Goal: Complete application form

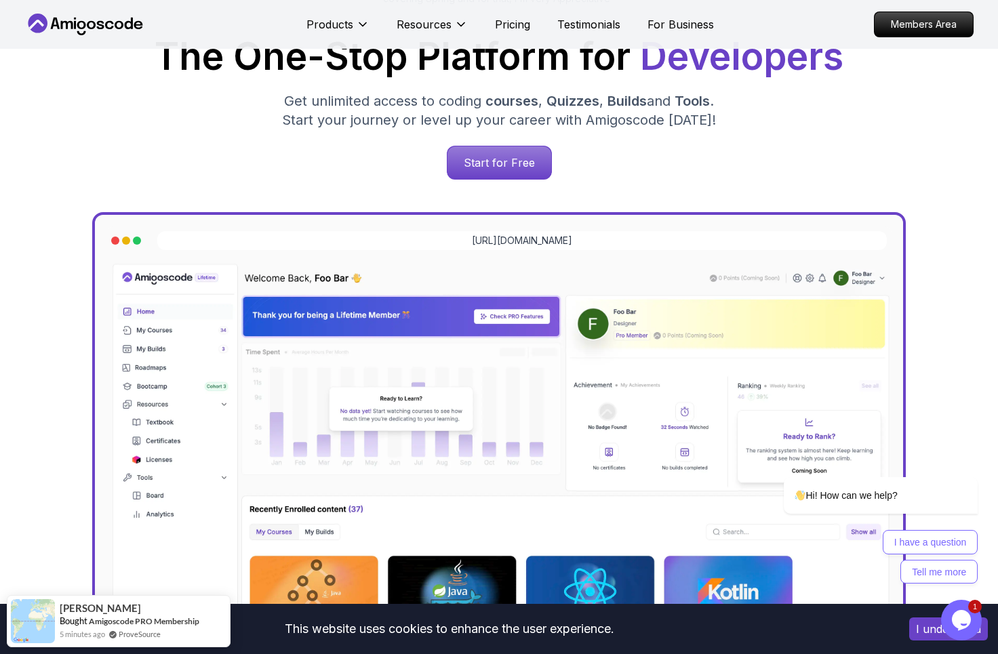
scroll to position [224, 0]
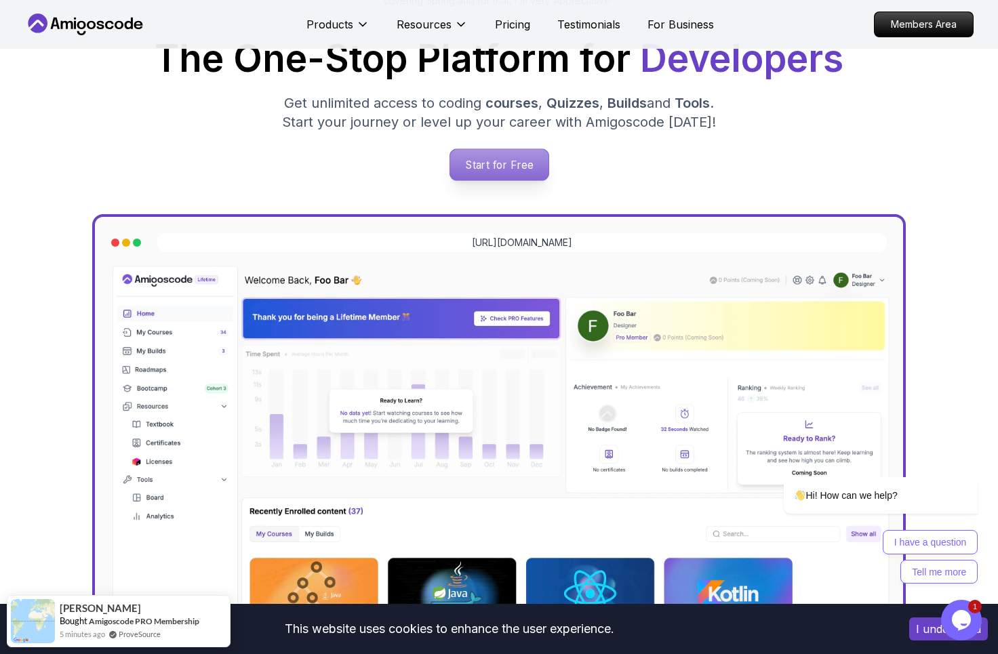
click at [527, 154] on p "Start for Free" at bounding box center [498, 164] width 98 height 31
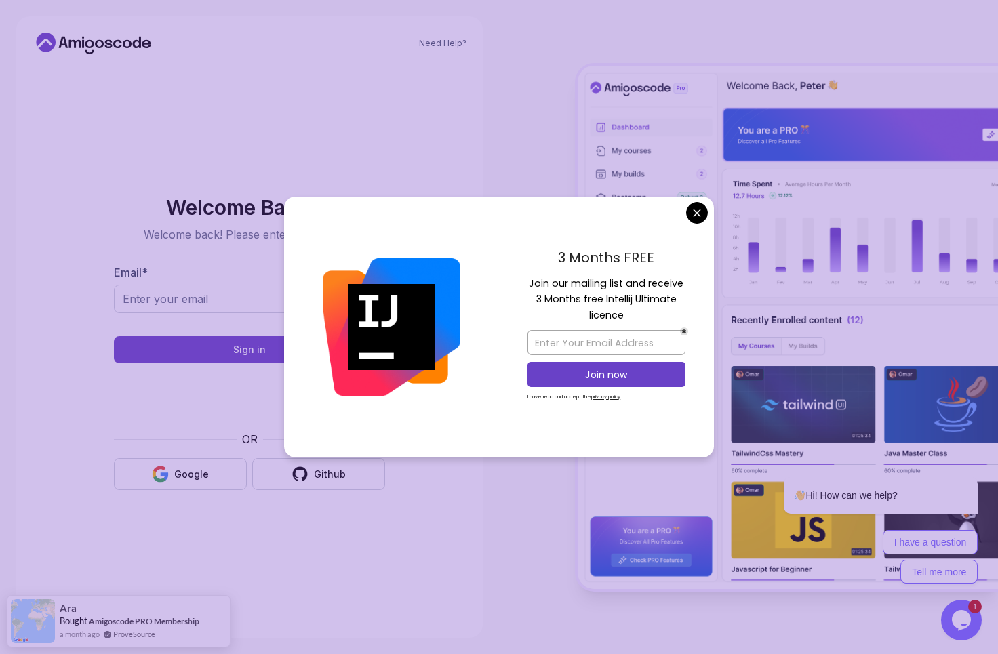
click at [698, 213] on body "Need Help? Welcome Back 👋 Welcome back! Please enter your details. Email * Sign…" at bounding box center [499, 327] width 998 height 654
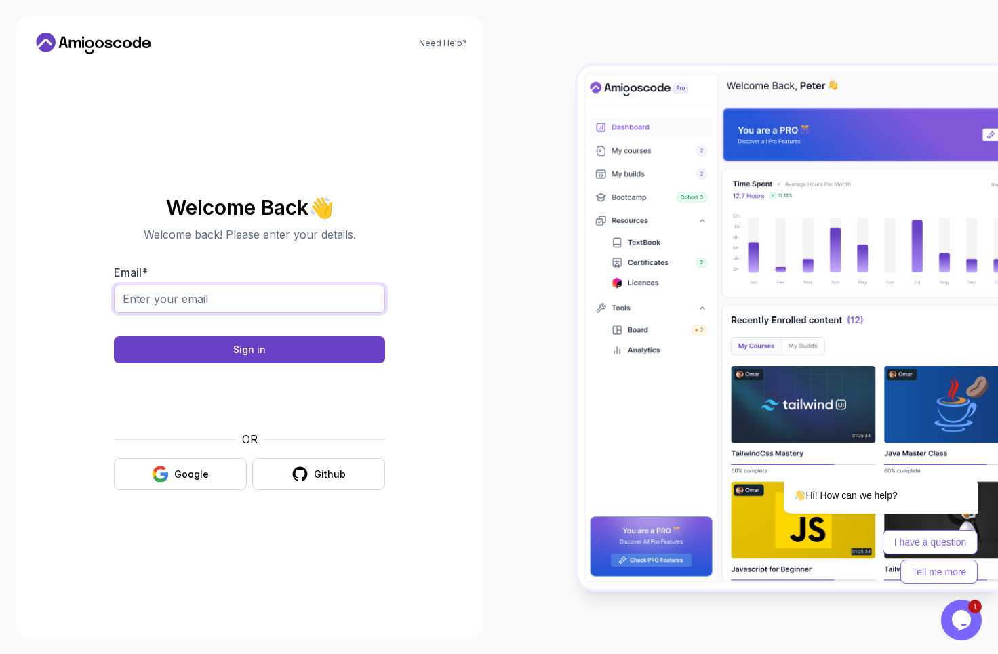
click at [272, 290] on input "Email *" at bounding box center [249, 299] width 271 height 28
type input "manu.project@outlook.com"
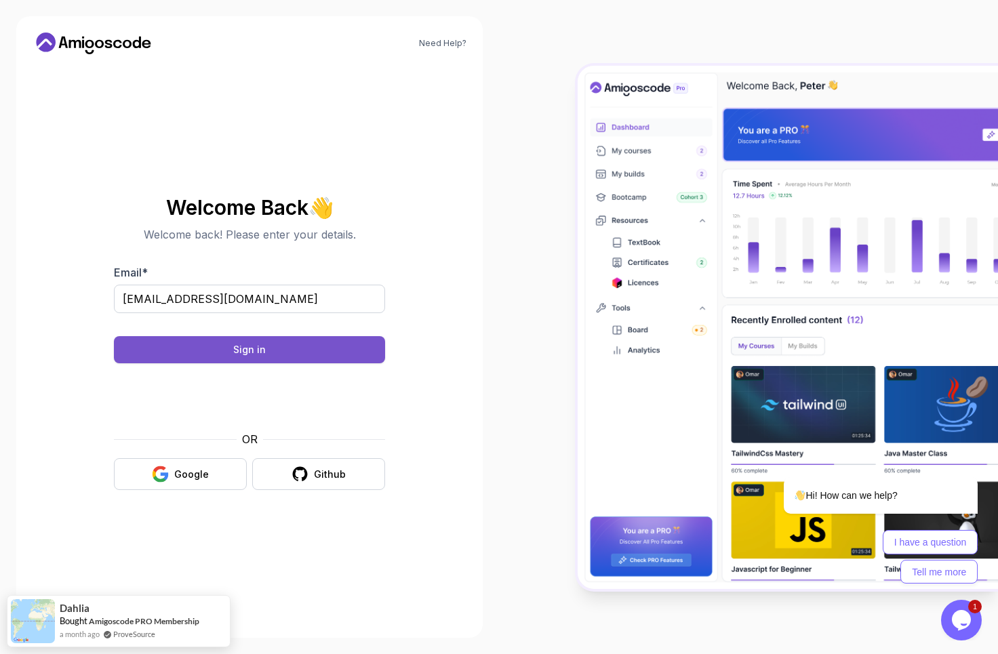
click at [230, 354] on button "Sign in" at bounding box center [249, 349] width 271 height 27
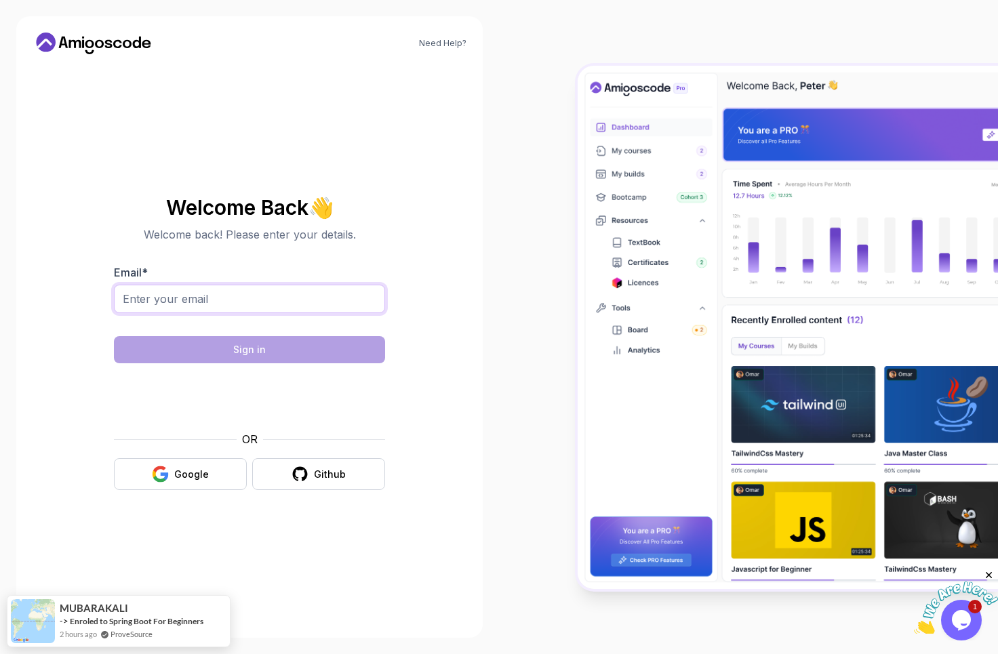
click at [309, 294] on input "Email *" at bounding box center [249, 299] width 271 height 28
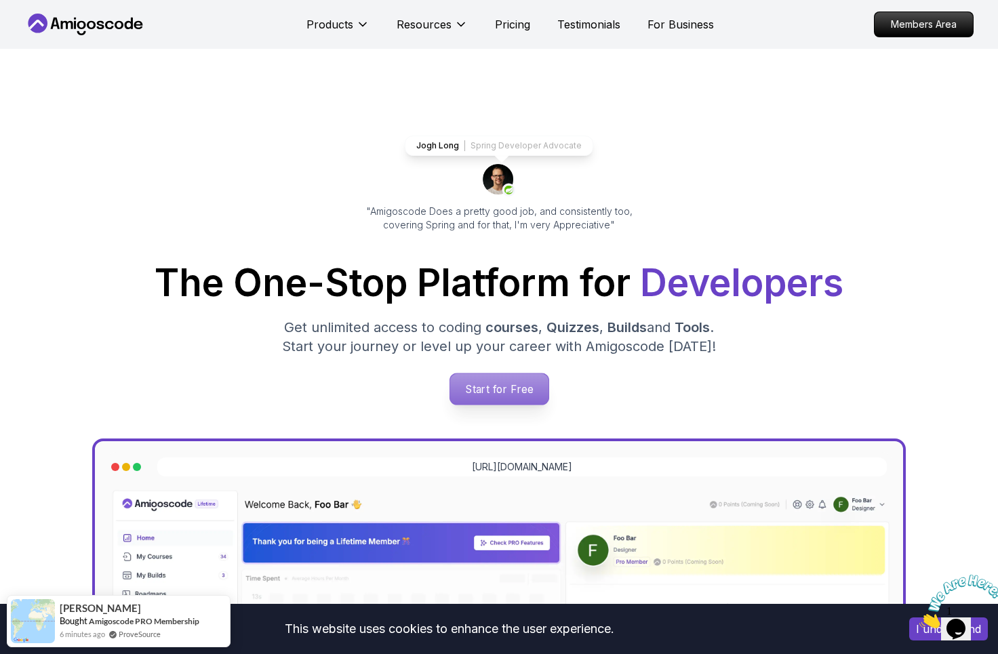
click at [475, 385] on p "Start for Free" at bounding box center [498, 389] width 98 height 31
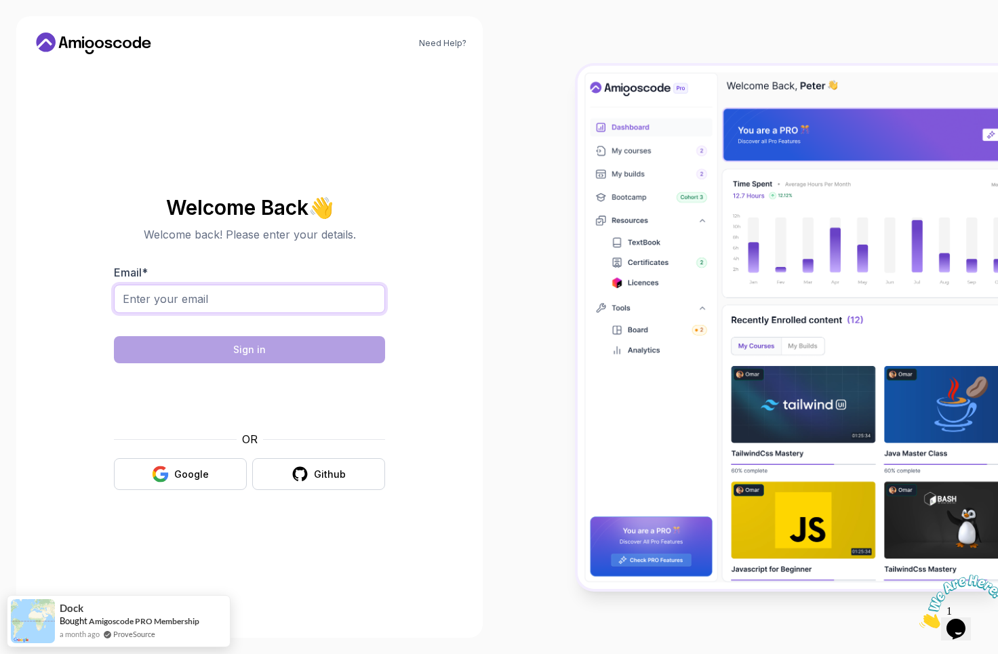
click at [205, 296] on input "Email *" at bounding box center [249, 299] width 271 height 28
type input "manu.project@outlook.com"
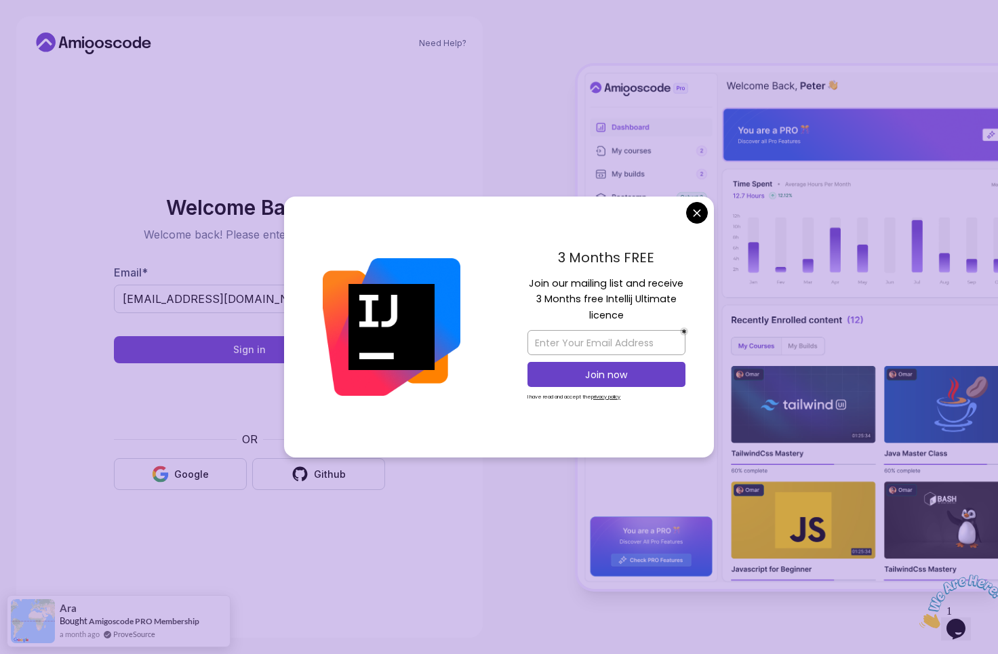
click at [694, 207] on body "Need Help? Welcome Back 👋 Welcome back! Please enter your details. Email * manu…" at bounding box center [499, 327] width 998 height 654
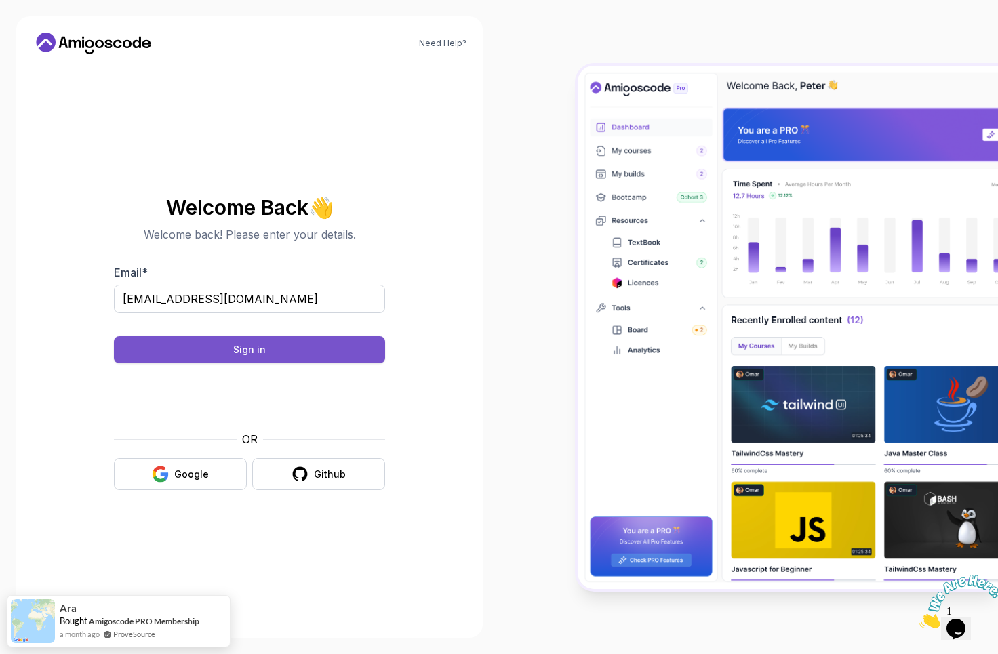
click at [340, 347] on button "Sign in" at bounding box center [249, 349] width 271 height 27
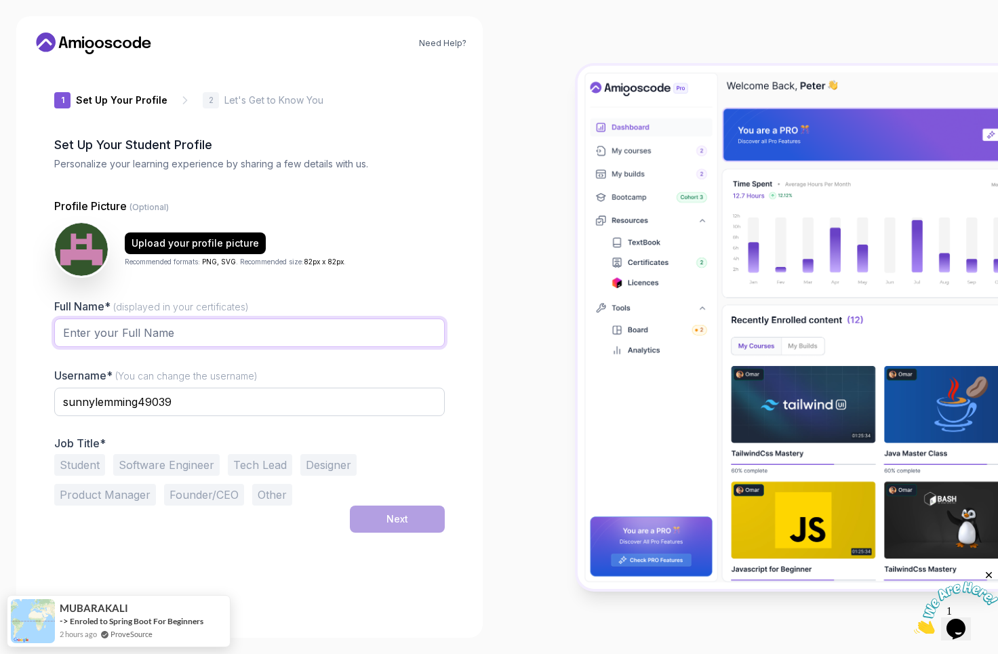
click at [187, 336] on input "Full Name* (displayed in your certificates)" at bounding box center [249, 333] width 390 height 28
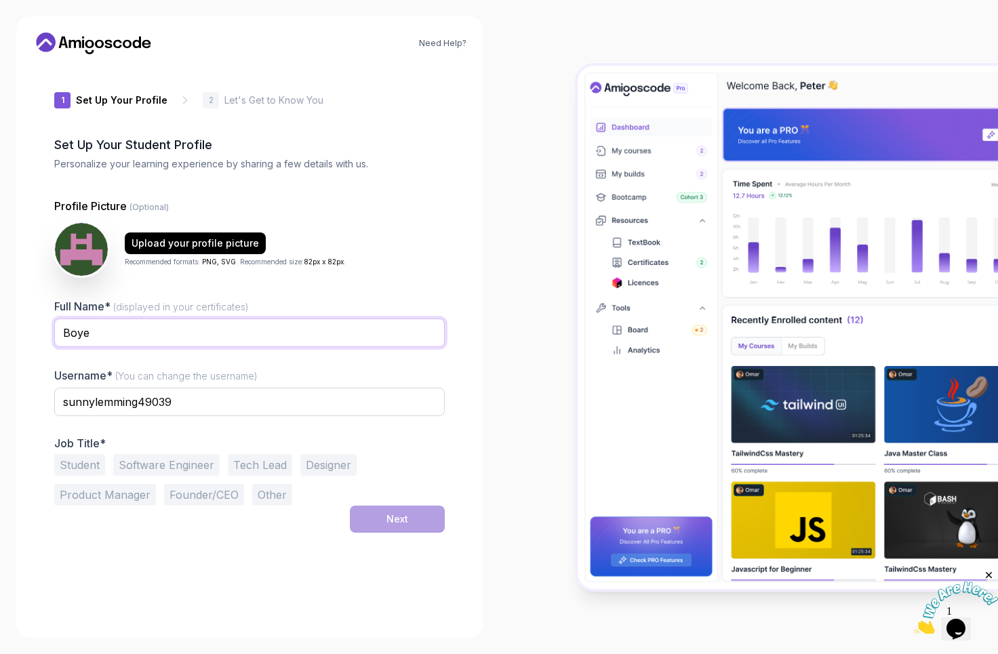
type input "[PERSON_NAME]"
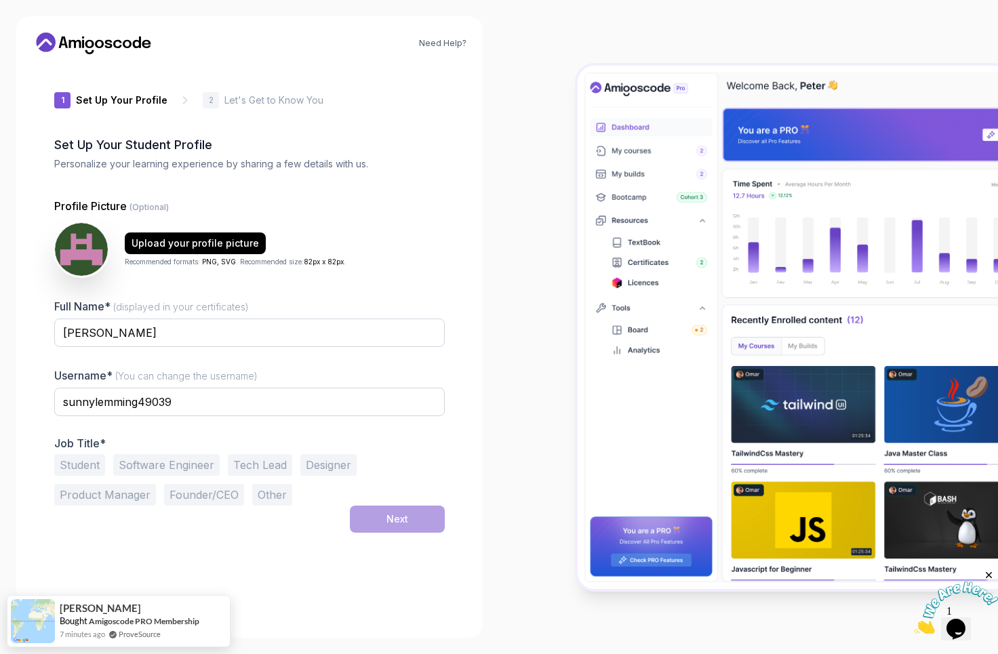
click at [161, 365] on div "Full Name* (displayed in your certificates) BOYE AYOMIDE Username* (You can cha…" at bounding box center [249, 401] width 390 height 207
click at [129, 396] on input "sunnylemming49039" at bounding box center [249, 402] width 390 height 28
type input "manuproject"
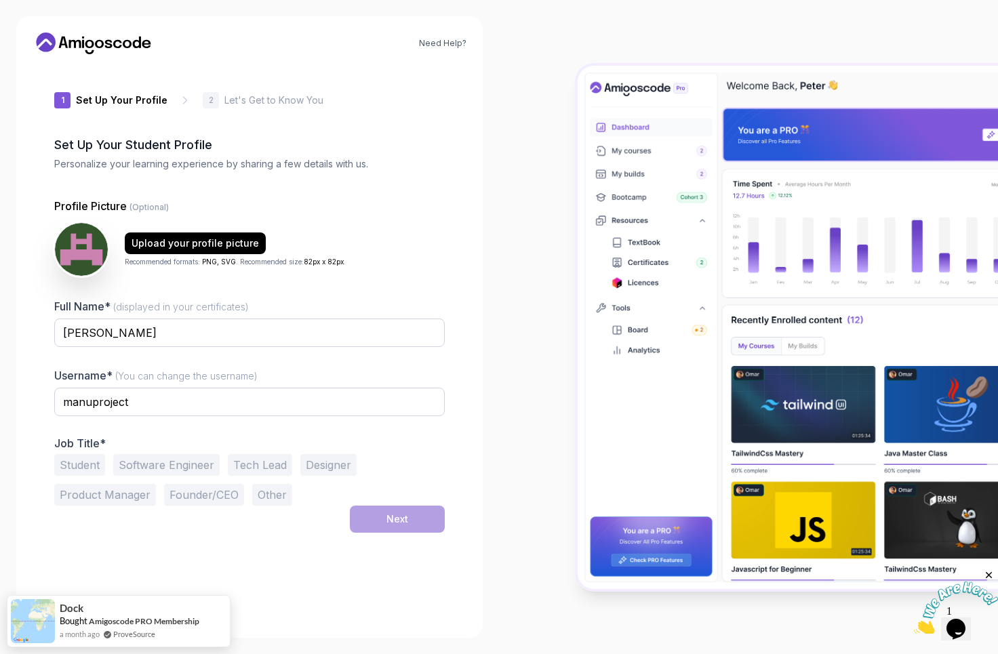
click at [380, 465] on div "Student Software Engineer Tech Lead Designer Product Manager Founder/CEO Other" at bounding box center [249, 480] width 390 height 52
click at [401, 471] on div "Student Software Engineer Tech Lead Designer Product Manager Founder/CEO Other" at bounding box center [249, 480] width 390 height 52
click at [165, 461] on button "Software Engineer" at bounding box center [166, 465] width 106 height 22
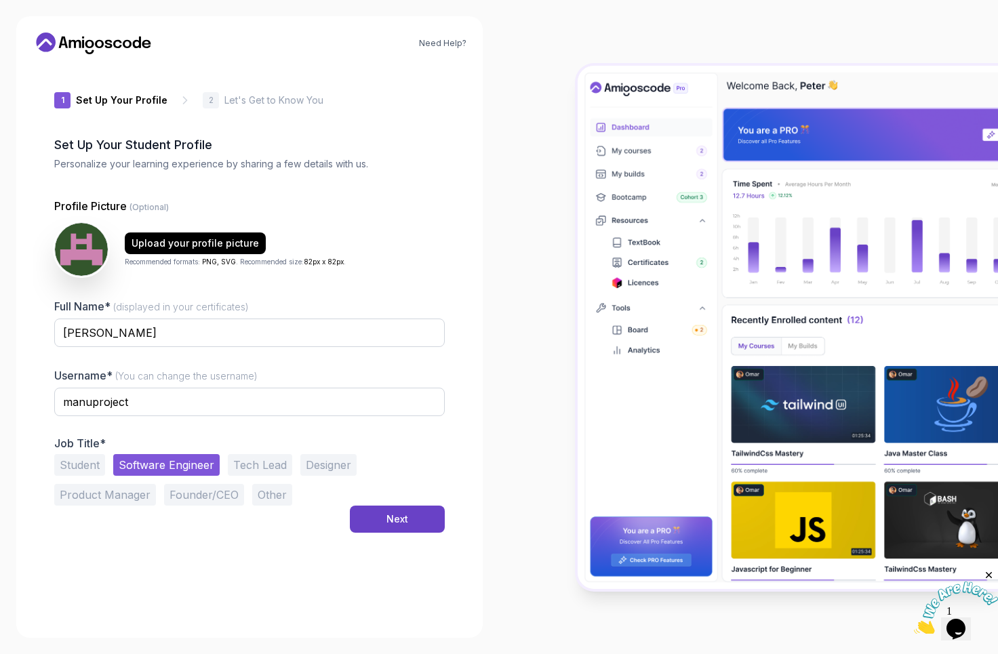
click at [85, 458] on button "Student" at bounding box center [79, 465] width 51 height 22
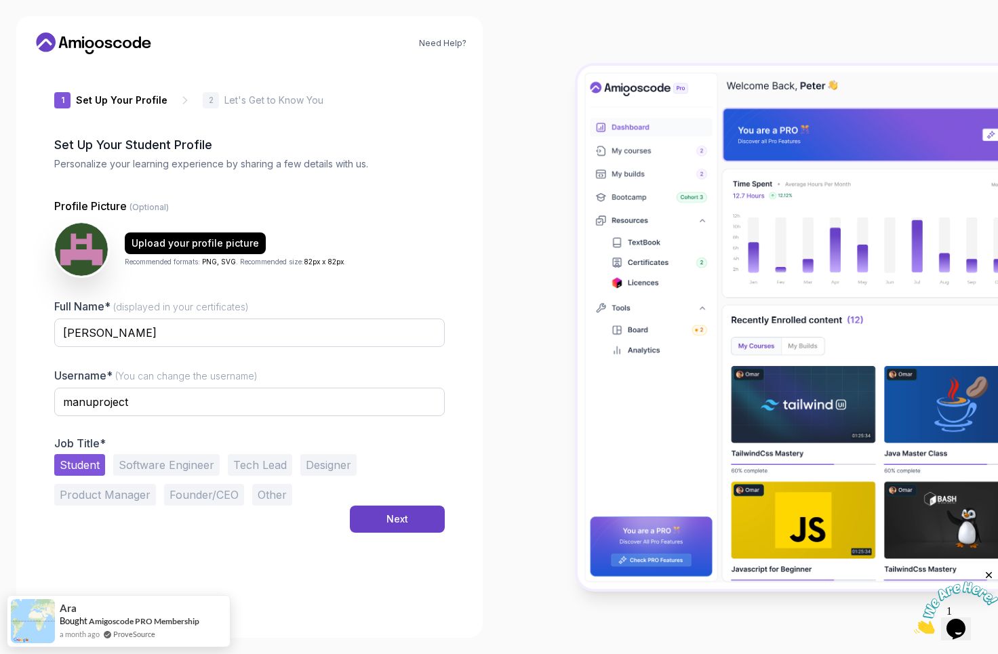
click at [181, 470] on button "Software Engineer" at bounding box center [166, 465] width 106 height 22
click at [362, 519] on button "Next" at bounding box center [397, 519] width 95 height 27
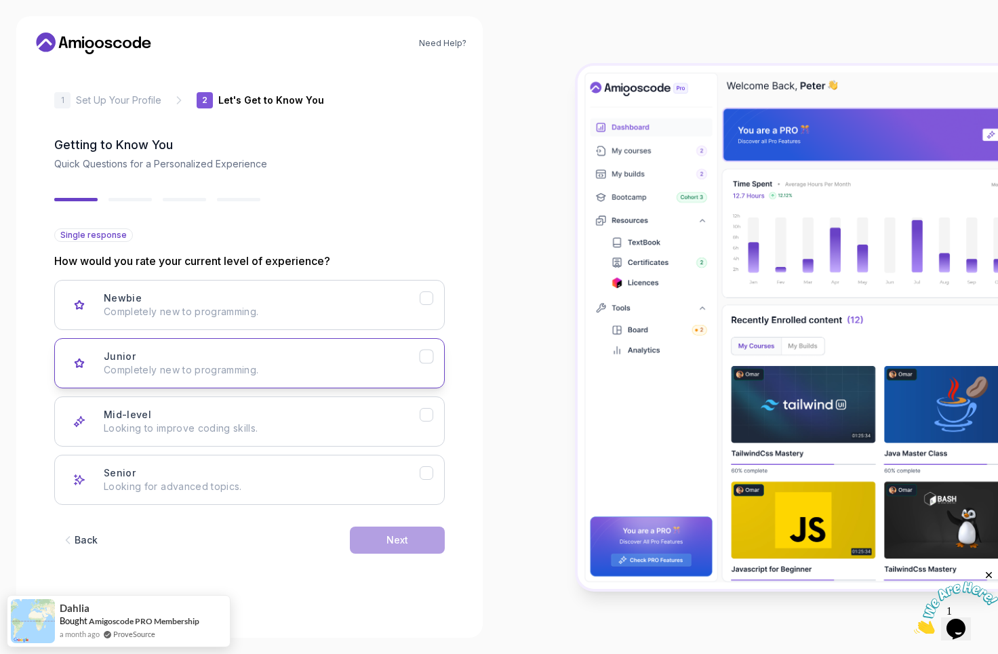
click at [384, 367] on p "Completely new to programming." at bounding box center [262, 370] width 316 height 14
click at [380, 542] on button "Next" at bounding box center [397, 540] width 95 height 27
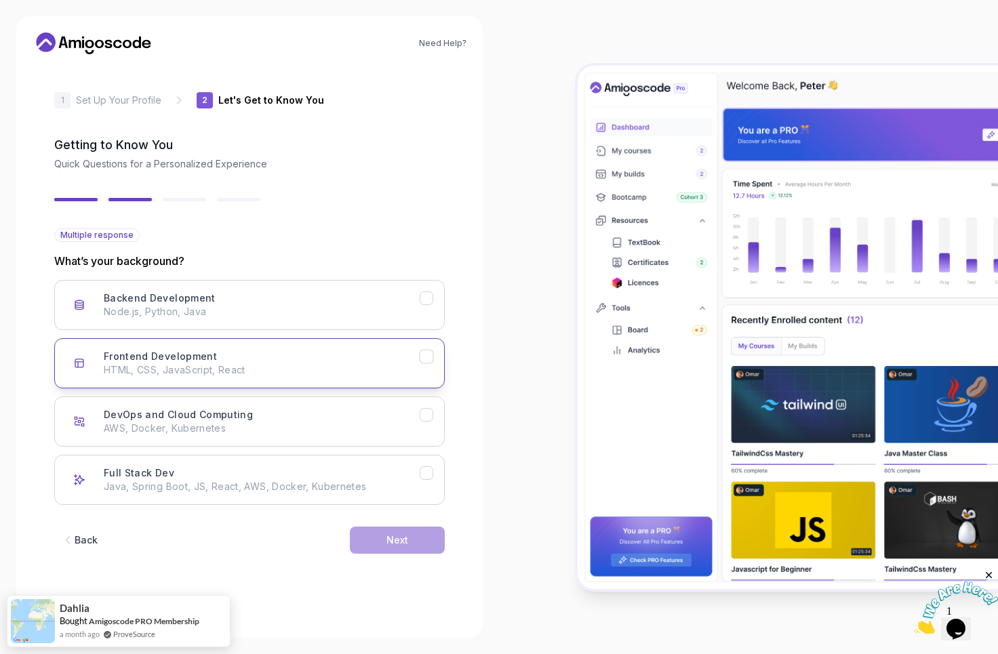
click at [323, 369] on p "HTML, CSS, JavaScript, React" at bounding box center [262, 370] width 316 height 14
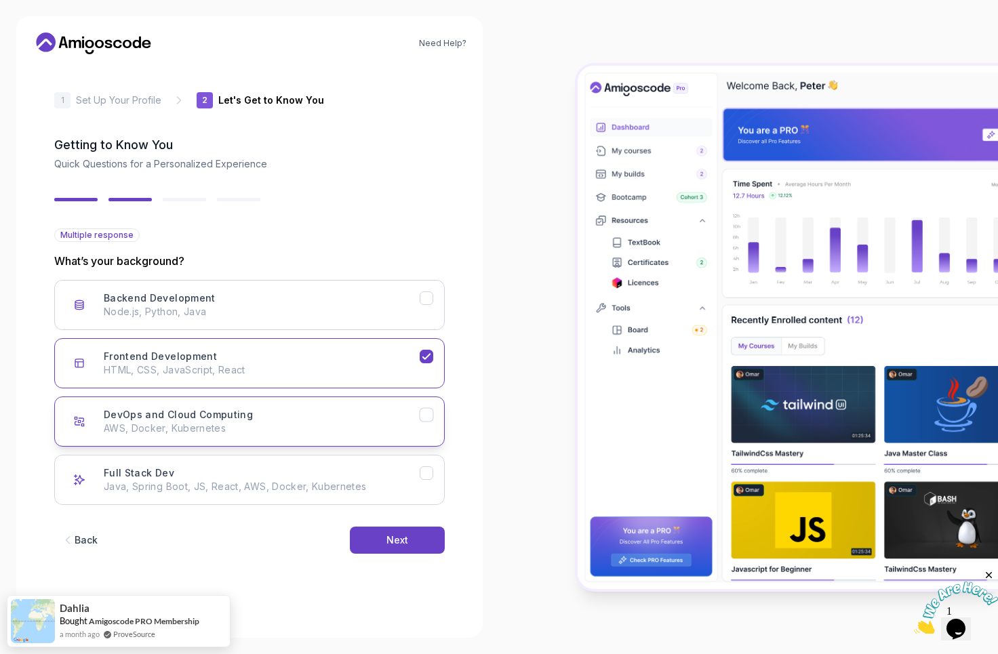
click at [332, 418] on div "DevOps and Cloud Computing AWS, Docker, Kubernetes" at bounding box center [262, 421] width 316 height 27
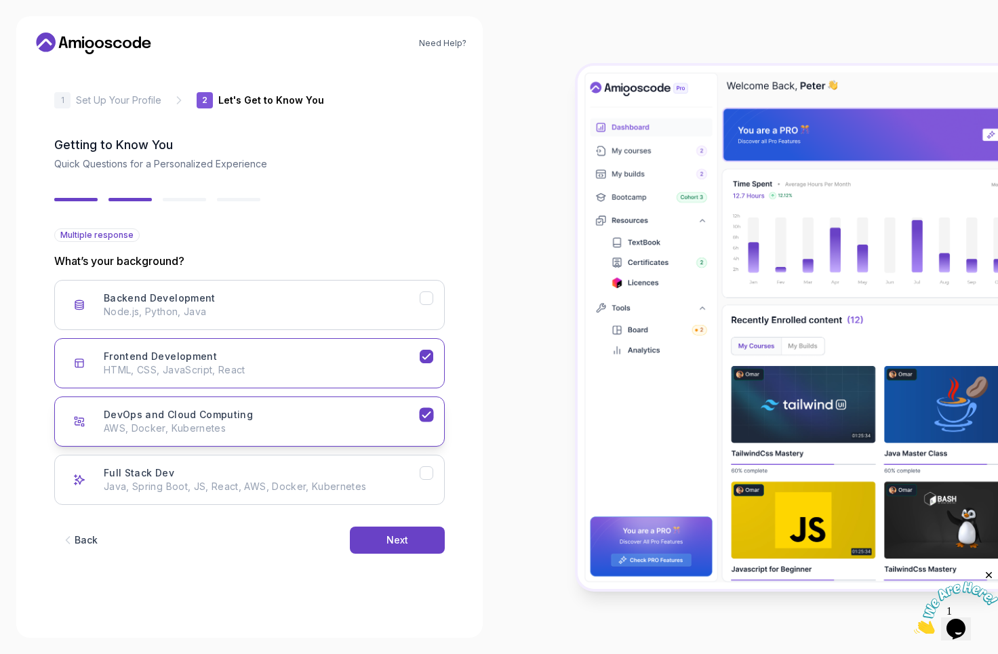
click at [330, 420] on div "DevOps and Cloud Computing AWS, Docker, Kubernetes" at bounding box center [262, 421] width 316 height 27
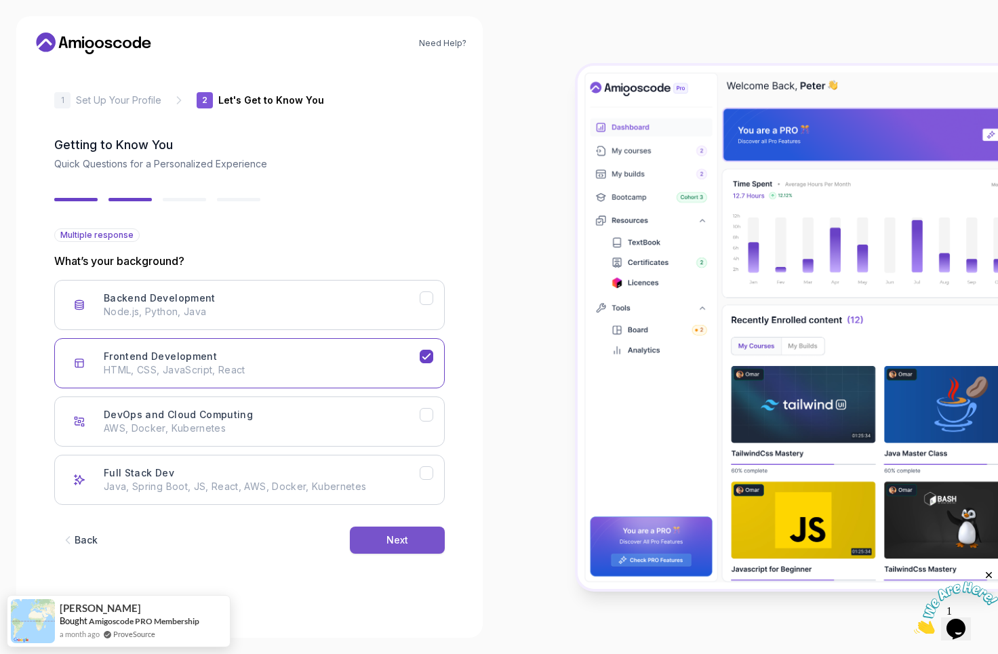
click at [369, 536] on button "Next" at bounding box center [397, 540] width 95 height 27
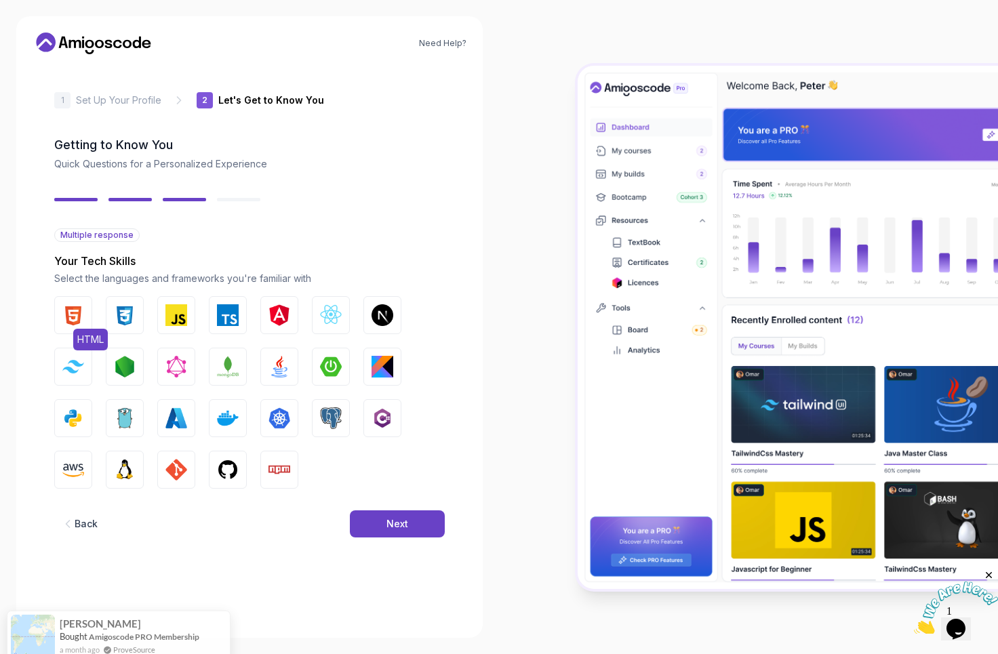
click at [80, 312] on img "button" at bounding box center [73, 315] width 22 height 22
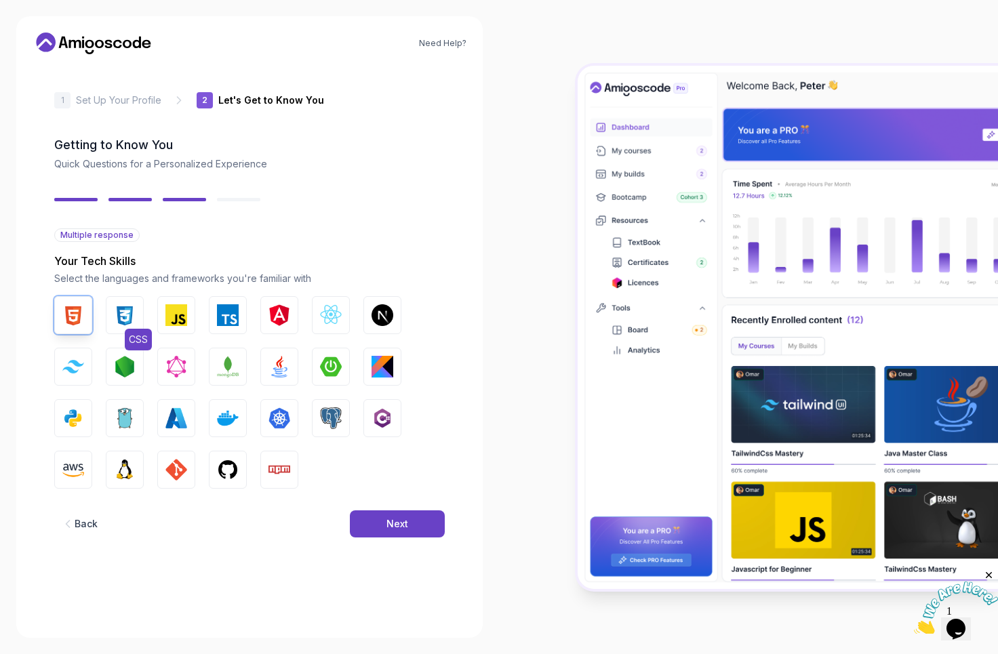
click at [123, 315] on img "button" at bounding box center [125, 315] width 22 height 22
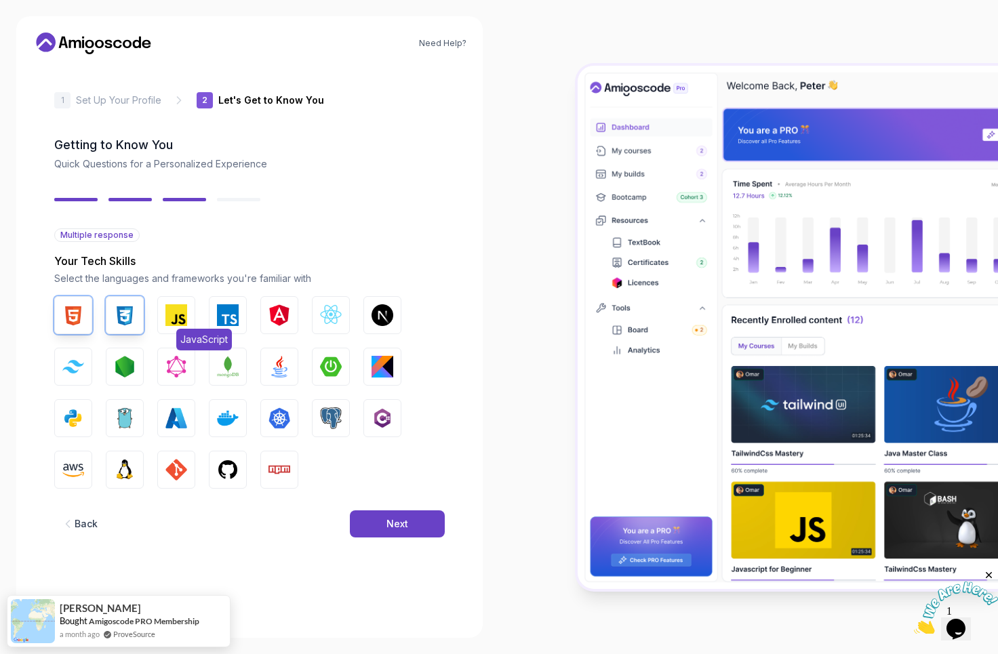
click at [180, 309] on img "button" at bounding box center [176, 315] width 22 height 22
click at [227, 310] on img "button" at bounding box center [228, 315] width 22 height 22
click at [328, 317] on img "button" at bounding box center [331, 315] width 22 height 22
click at [134, 369] on img "button" at bounding box center [125, 367] width 22 height 22
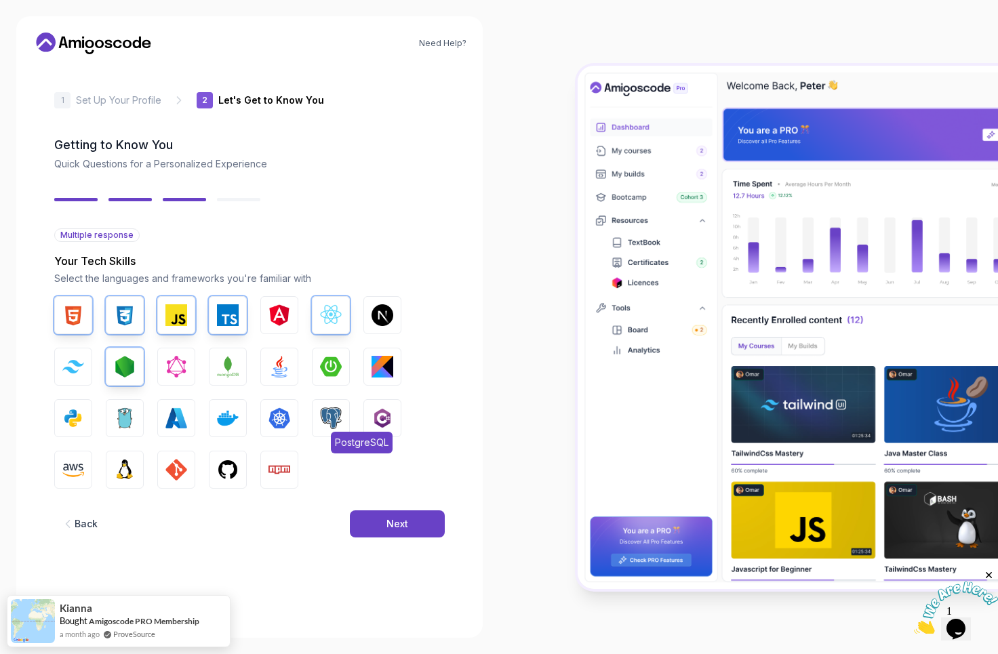
click at [327, 419] on img "button" at bounding box center [331, 418] width 22 height 22
click at [224, 424] on img "button" at bounding box center [228, 418] width 22 height 22
click at [216, 464] on button "GitHub" at bounding box center [228, 470] width 38 height 38
click at [276, 468] on img "button" at bounding box center [279, 470] width 22 height 22
click at [176, 469] on img "button" at bounding box center [176, 470] width 22 height 22
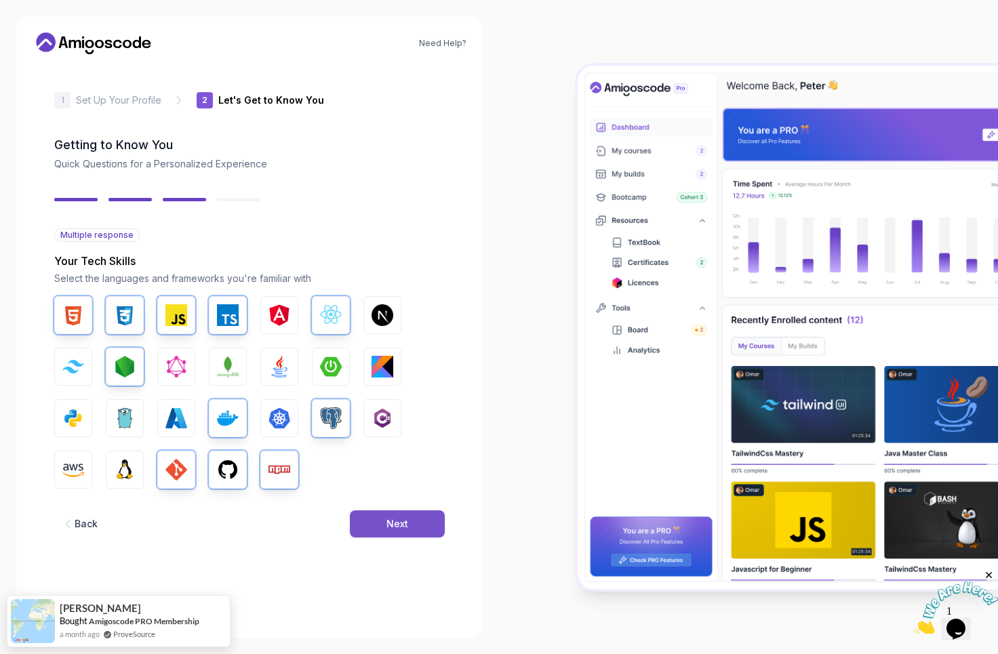
click at [399, 512] on button "Next" at bounding box center [397, 523] width 95 height 27
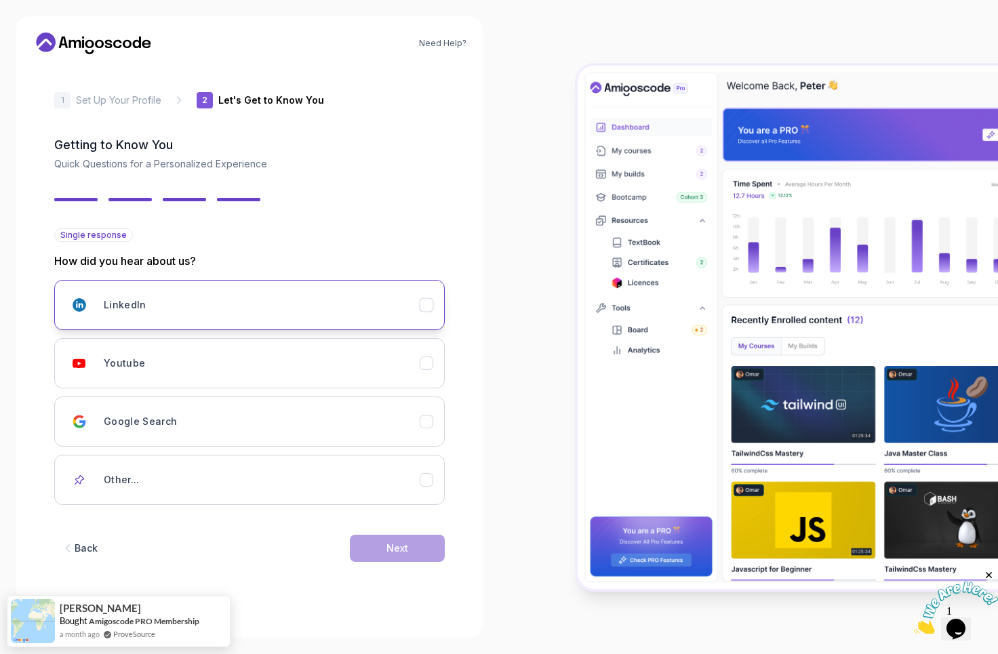
click at [309, 307] on div "LinkedIn" at bounding box center [262, 305] width 316 height 27
click at [369, 540] on button "Next" at bounding box center [397, 548] width 95 height 27
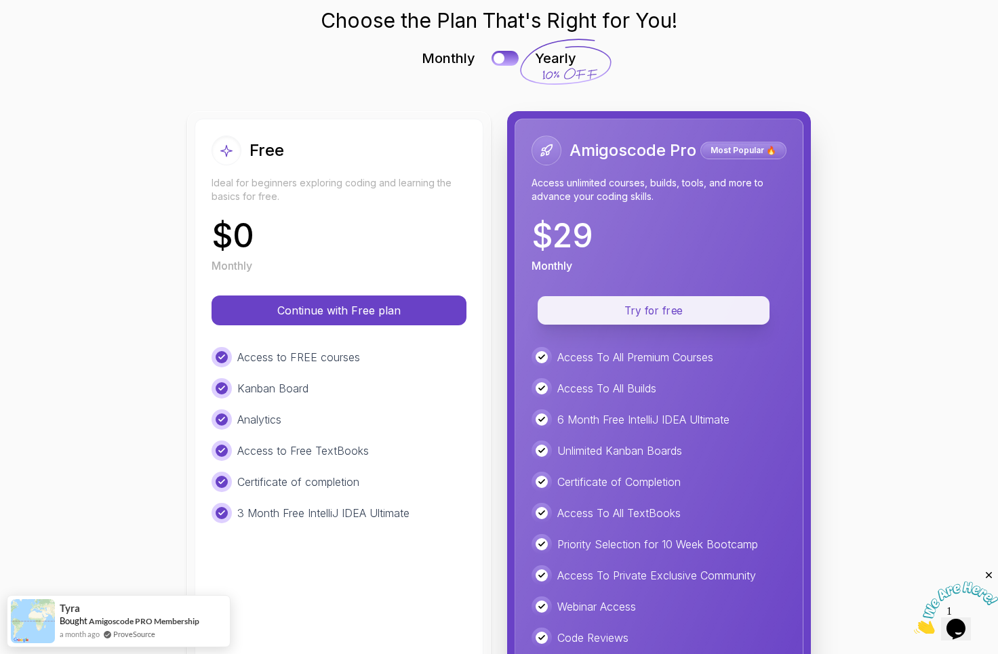
scroll to position [37, 0]
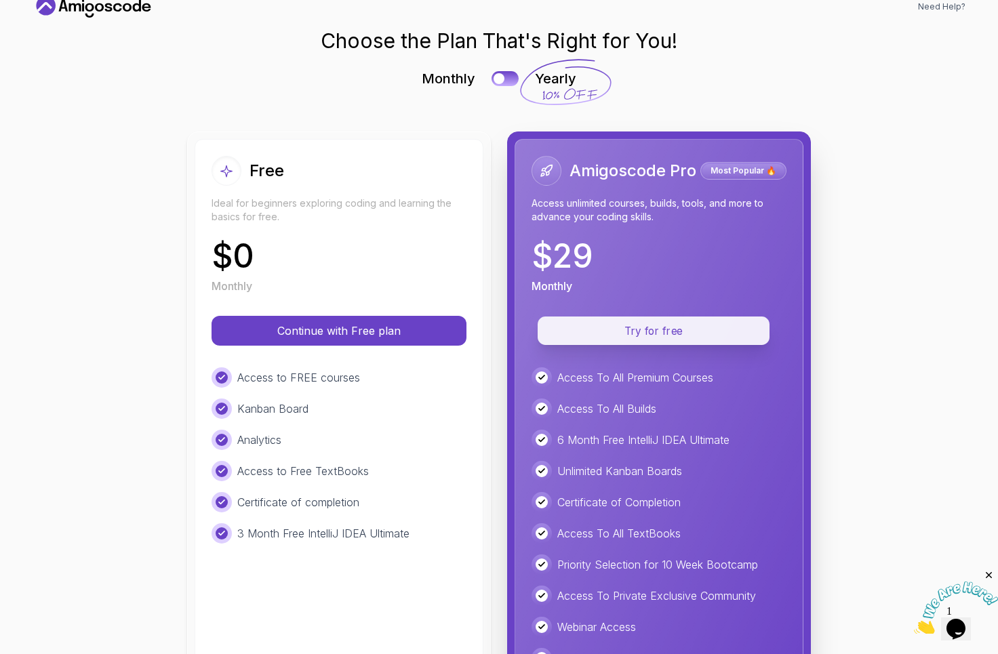
click at [651, 325] on p "Try for free" at bounding box center [653, 331] width 201 height 16
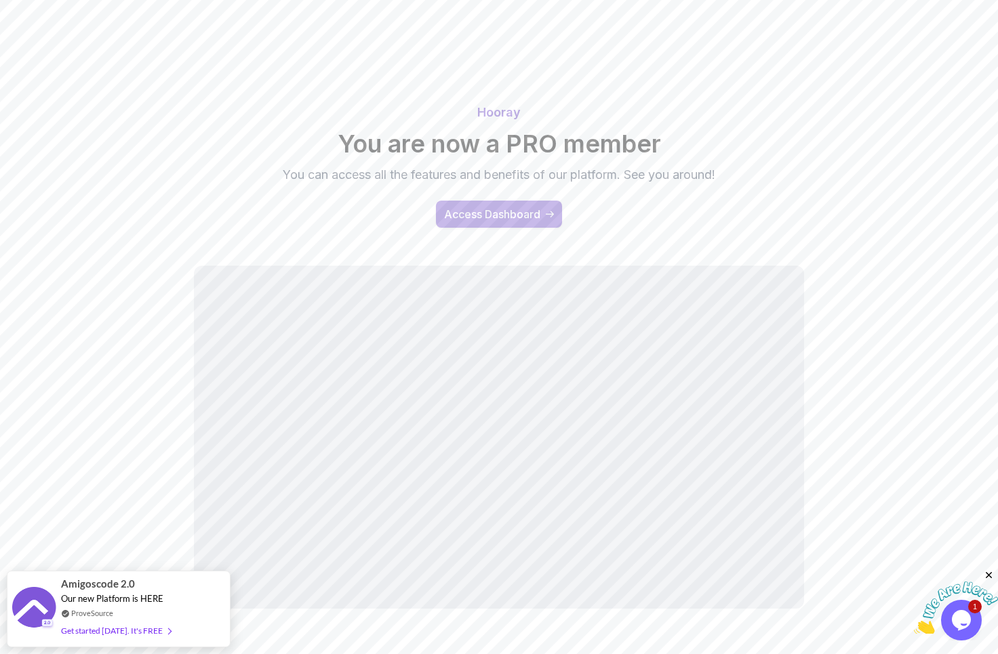
click at [510, 212] on div "Access Dashboard" at bounding box center [492, 214] width 96 height 16
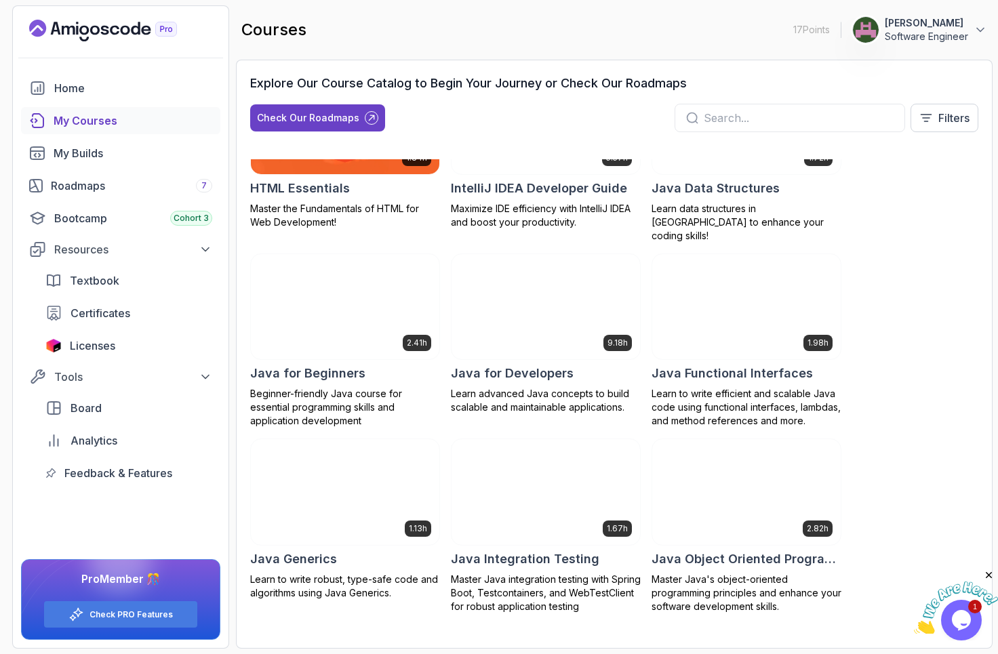
scroll to position [862, 0]
